Goal: Task Accomplishment & Management: Manage account settings

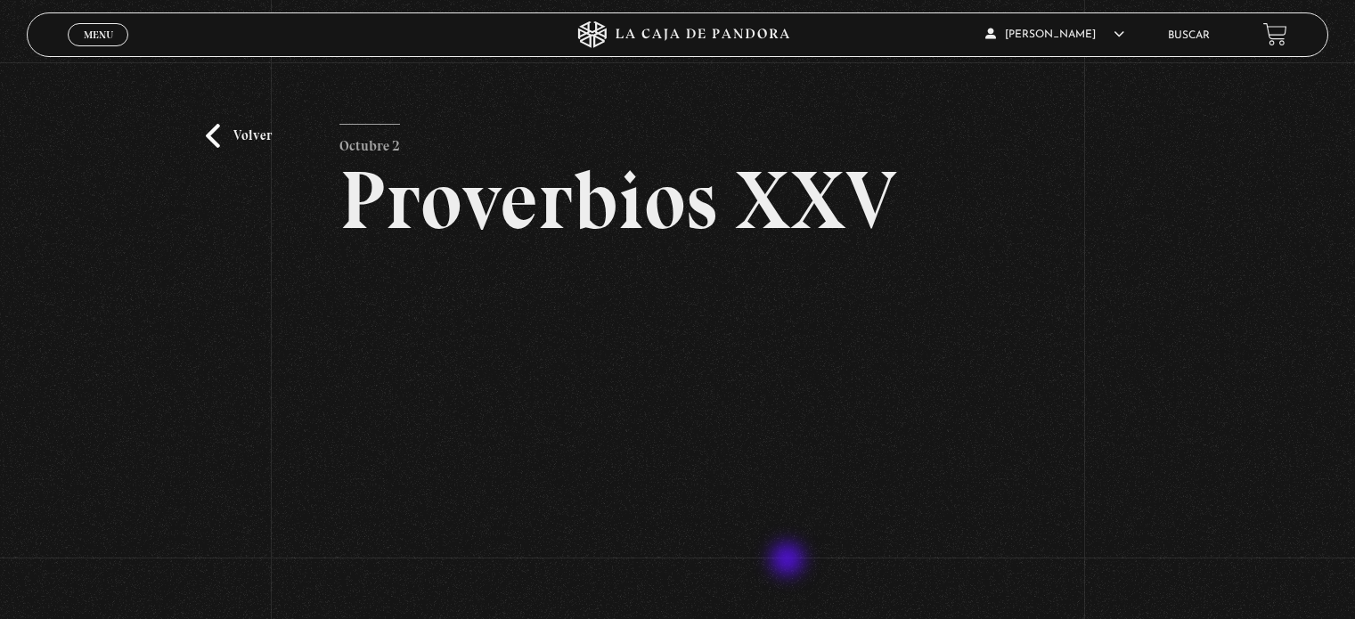
scroll to position [160, 0]
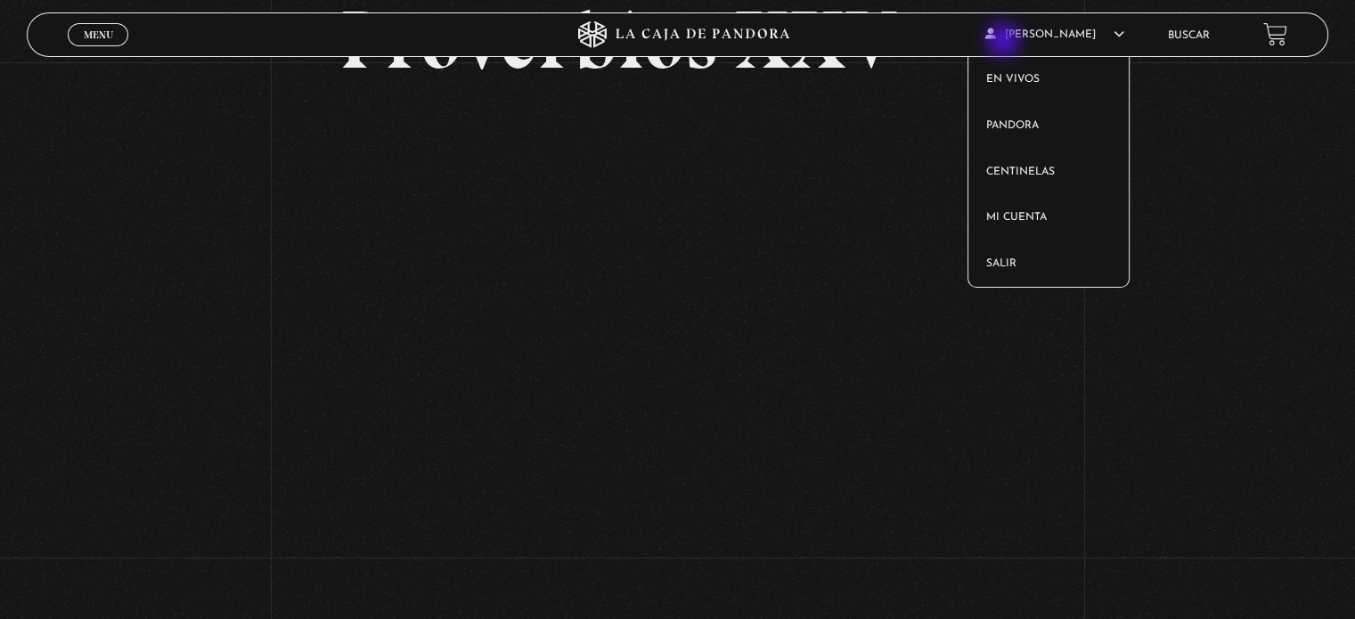
click at [1005, 40] on span "Susan Piedra Valverde" at bounding box center [1054, 34] width 139 height 11
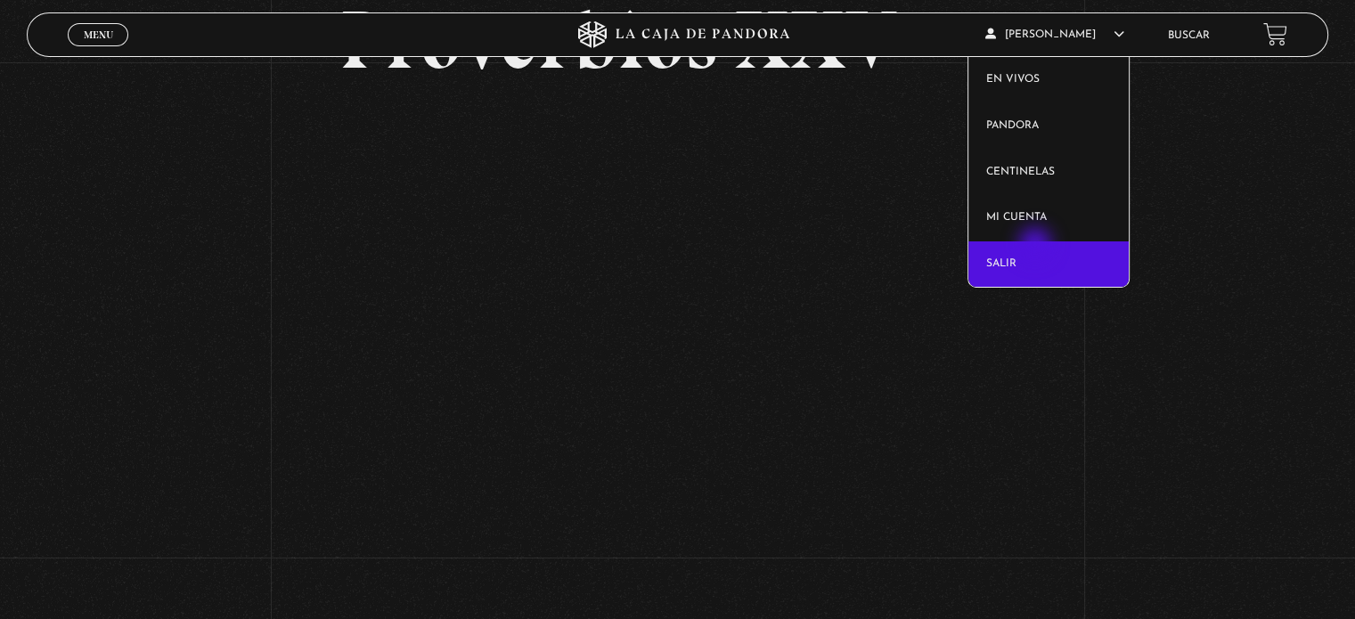
click at [1037, 246] on link "Salir" at bounding box center [1048, 264] width 161 height 46
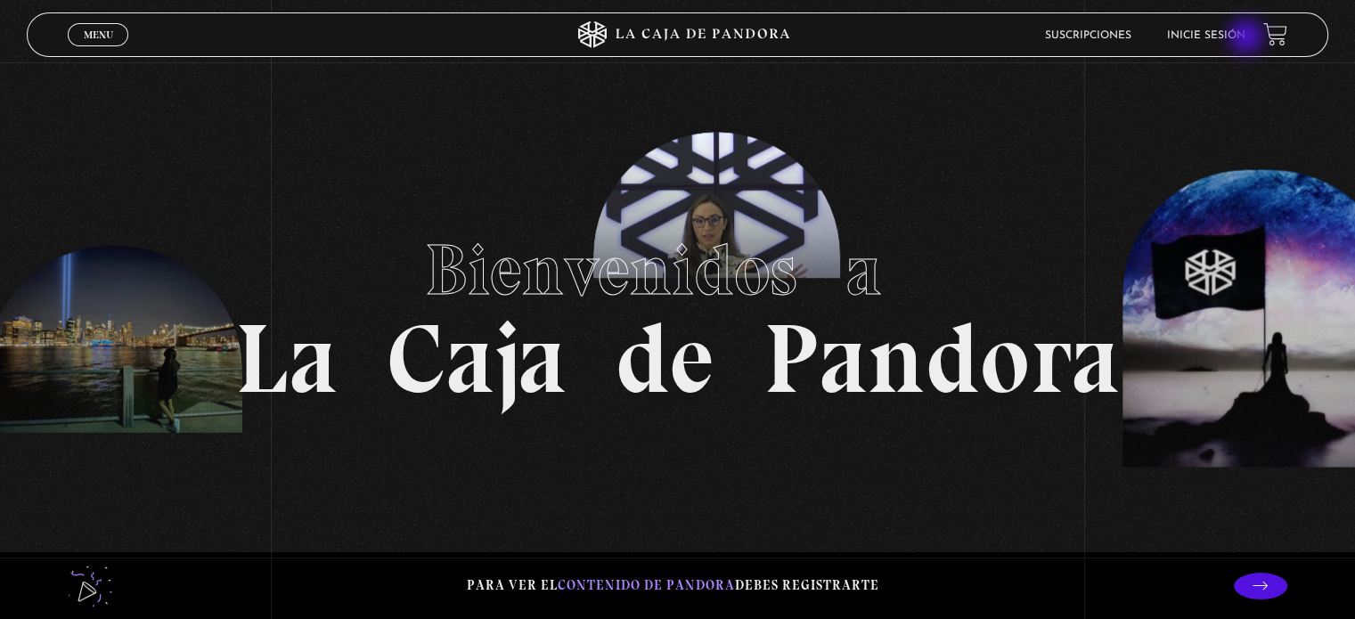
click at [1245, 38] on link "Inicie sesión" at bounding box center [1206, 35] width 78 height 11
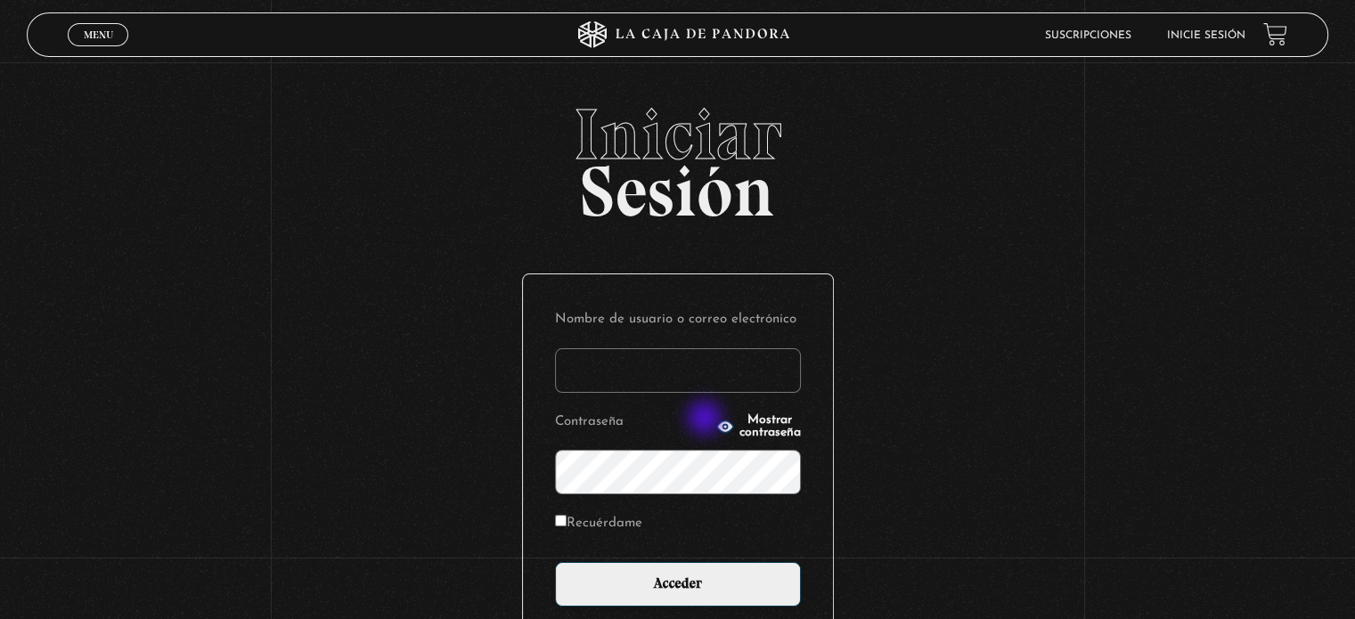
type input "[EMAIL_ADDRESS][DOMAIN_NAME]"
click at [739, 420] on span "Mostrar contraseña" at bounding box center [769, 426] width 61 height 25
